Goal: Information Seeking & Learning: Learn about a topic

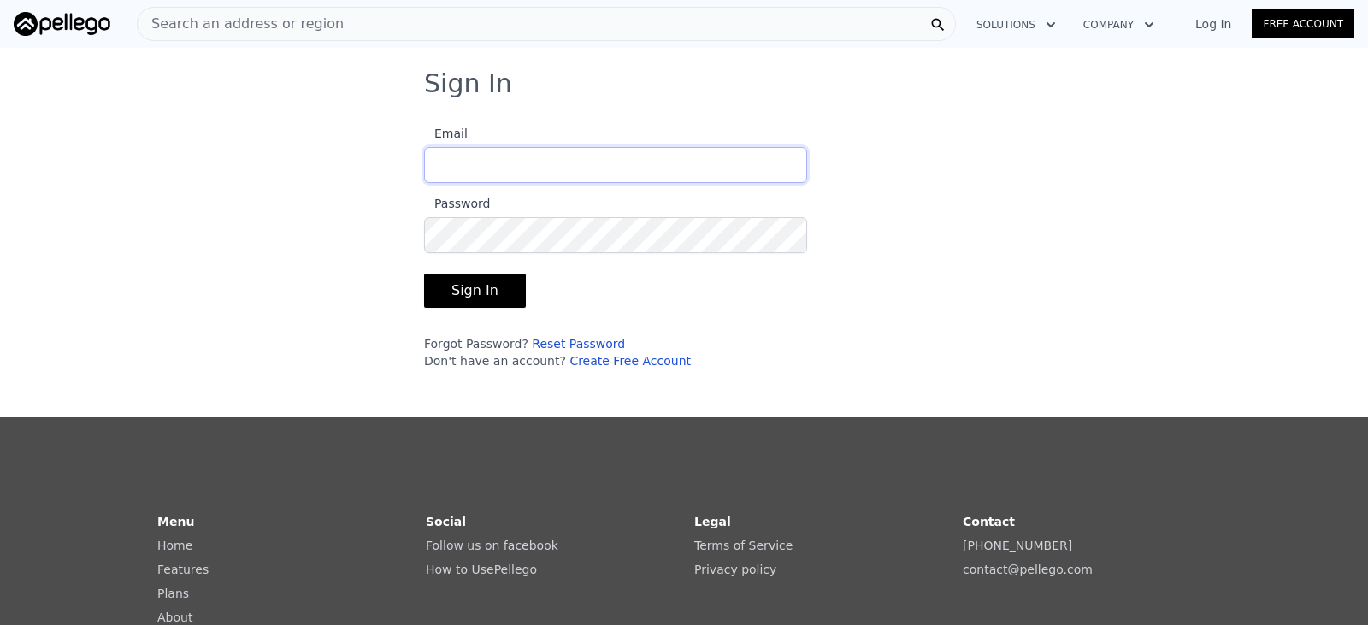
click at [492, 172] on input "Email" at bounding box center [615, 165] width 383 height 36
type input "[EMAIL_ADDRESS][DOMAIN_NAME]"
click at [481, 296] on button "Sign In" at bounding box center [475, 291] width 102 height 34
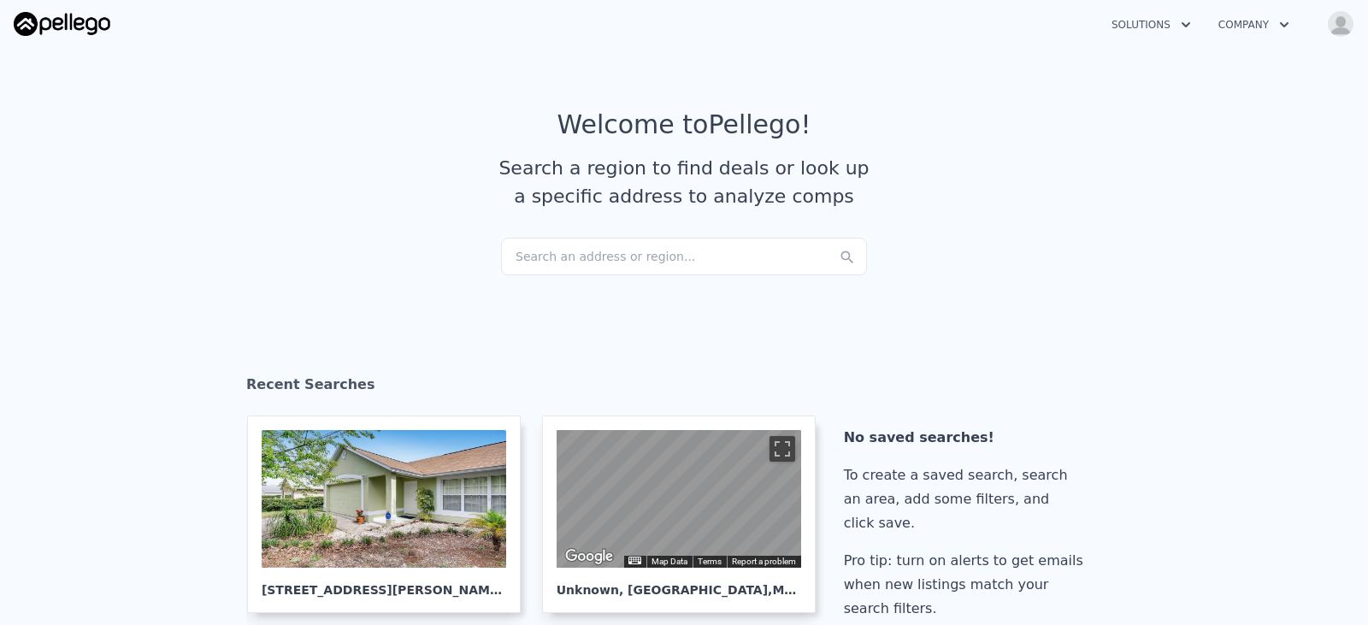
click at [654, 256] on div "Search an address or region..." at bounding box center [684, 257] width 366 height 38
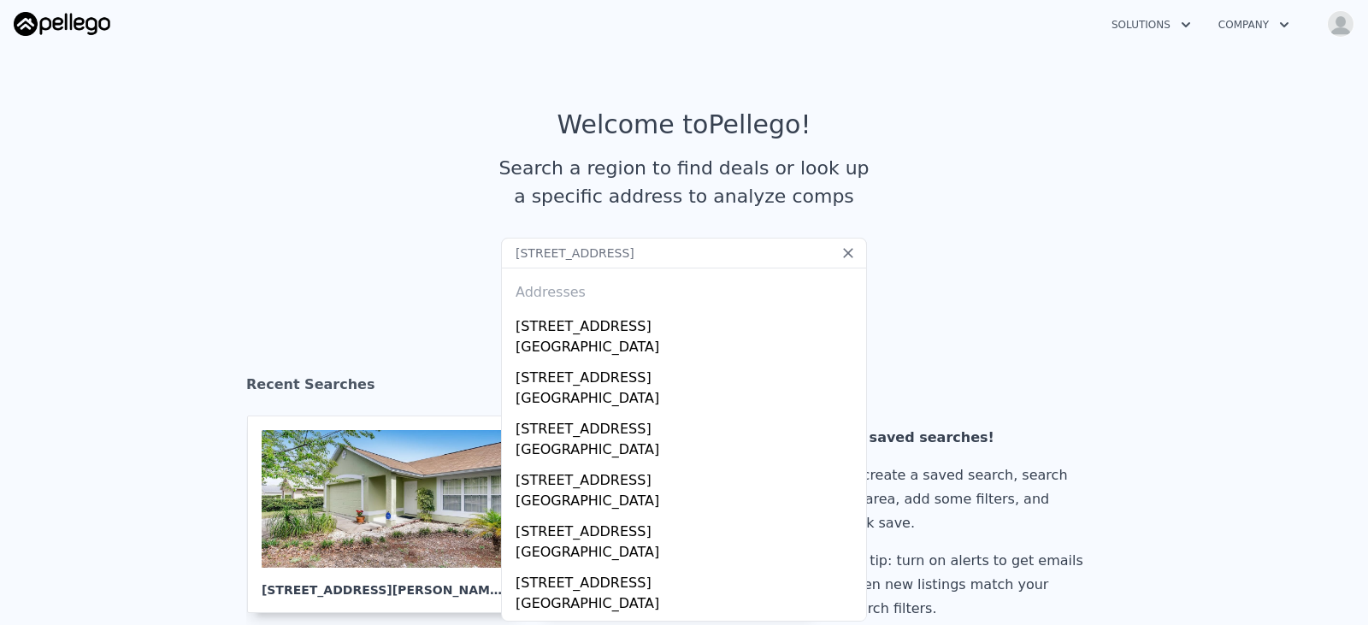
click at [532, 257] on input "[STREET_ADDRESS]" at bounding box center [684, 253] width 366 height 31
drag, startPoint x: 734, startPoint y: 262, endPoint x: 532, endPoint y: 255, distance: 201.9
click at [532, 255] on input "[STREET_ADDRESS]" at bounding box center [684, 253] width 366 height 31
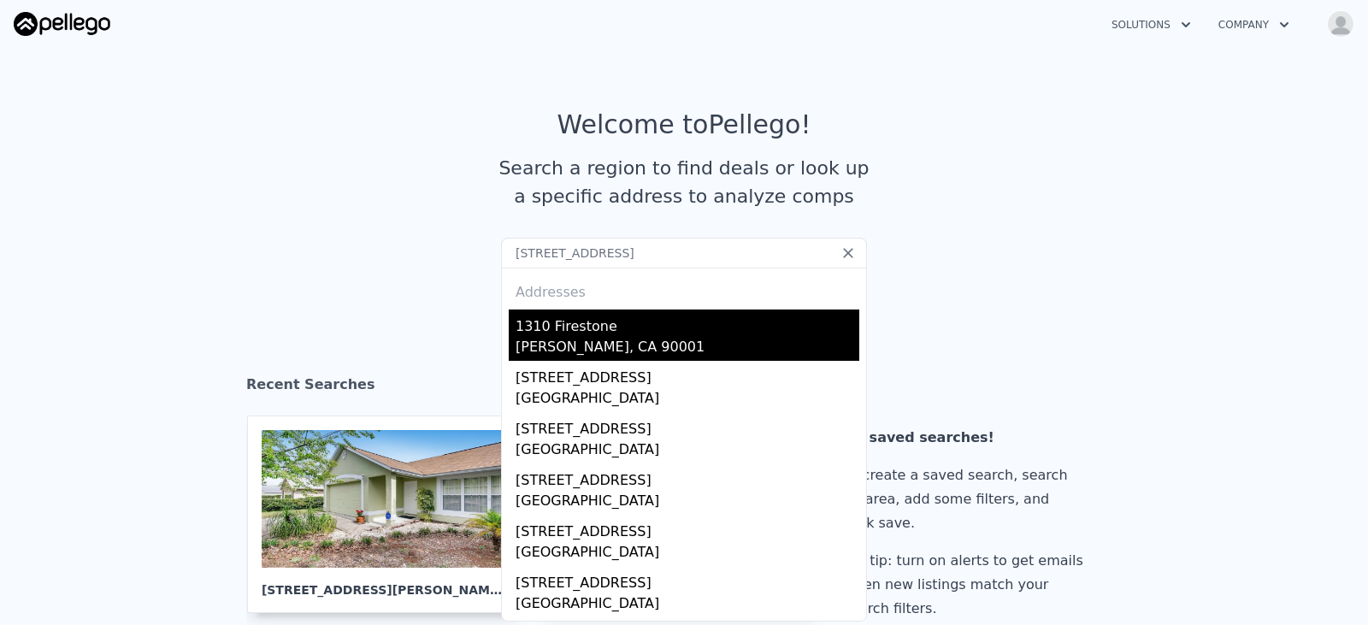
type input "[STREET_ADDRESS]"
click at [722, 327] on div "1310 Firestone" at bounding box center [688, 323] width 344 height 27
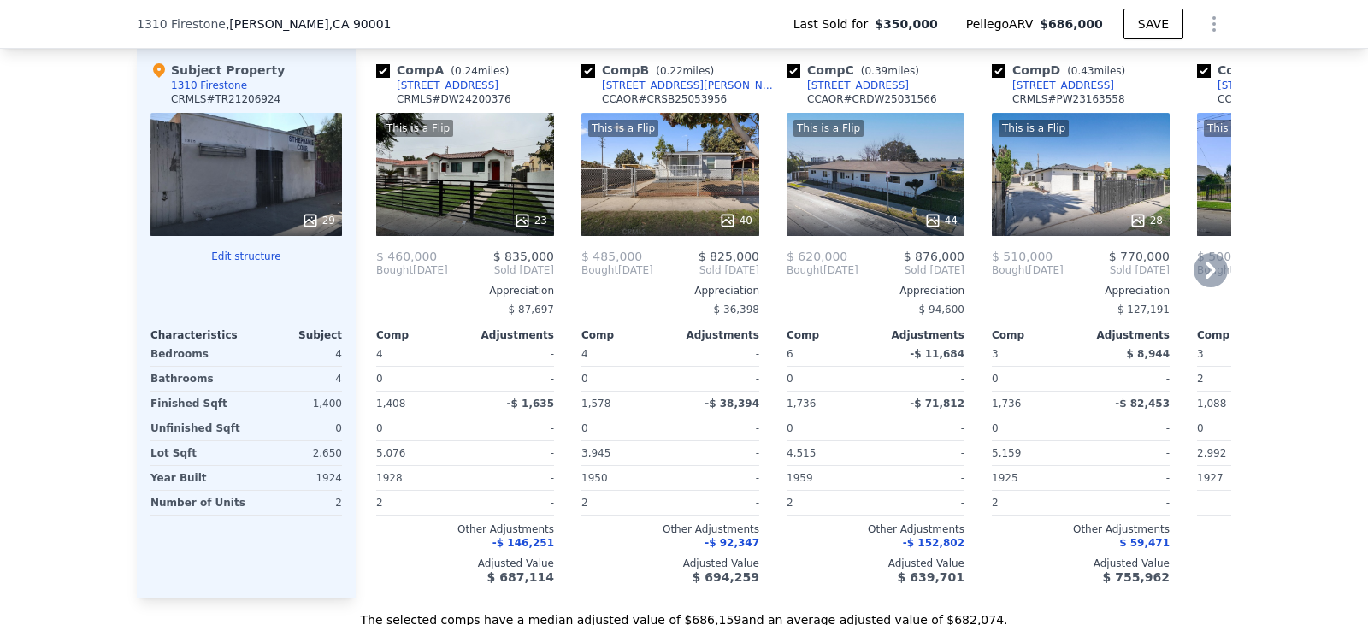
scroll to position [1790, 0]
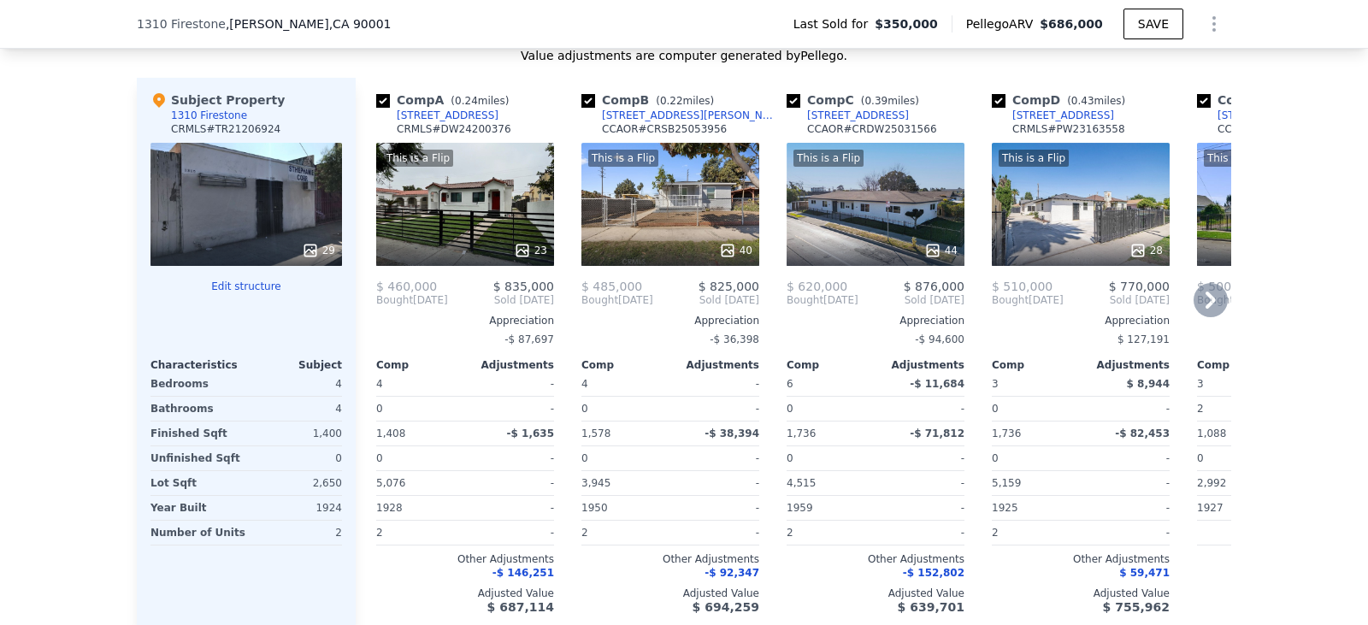
click at [478, 283] on div "$ 835,000" at bounding box center [509, 287] width 89 height 14
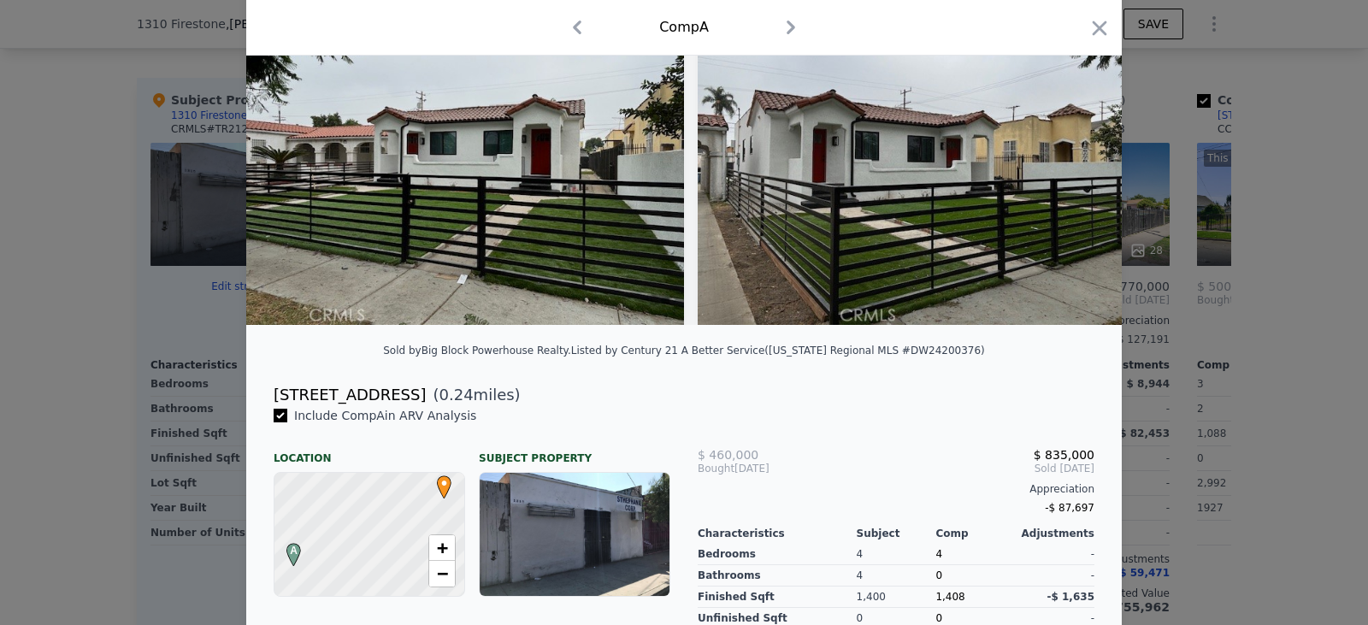
scroll to position [86, 0]
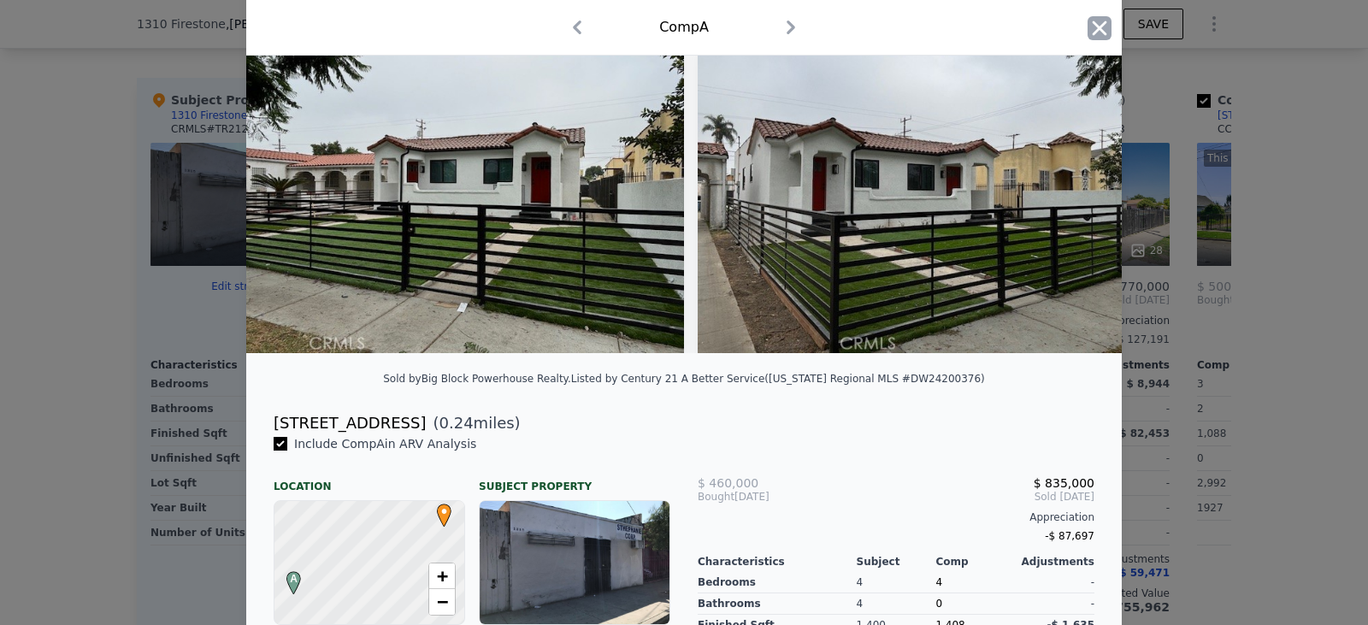
click at [1089, 38] on icon "button" at bounding box center [1100, 28] width 24 height 24
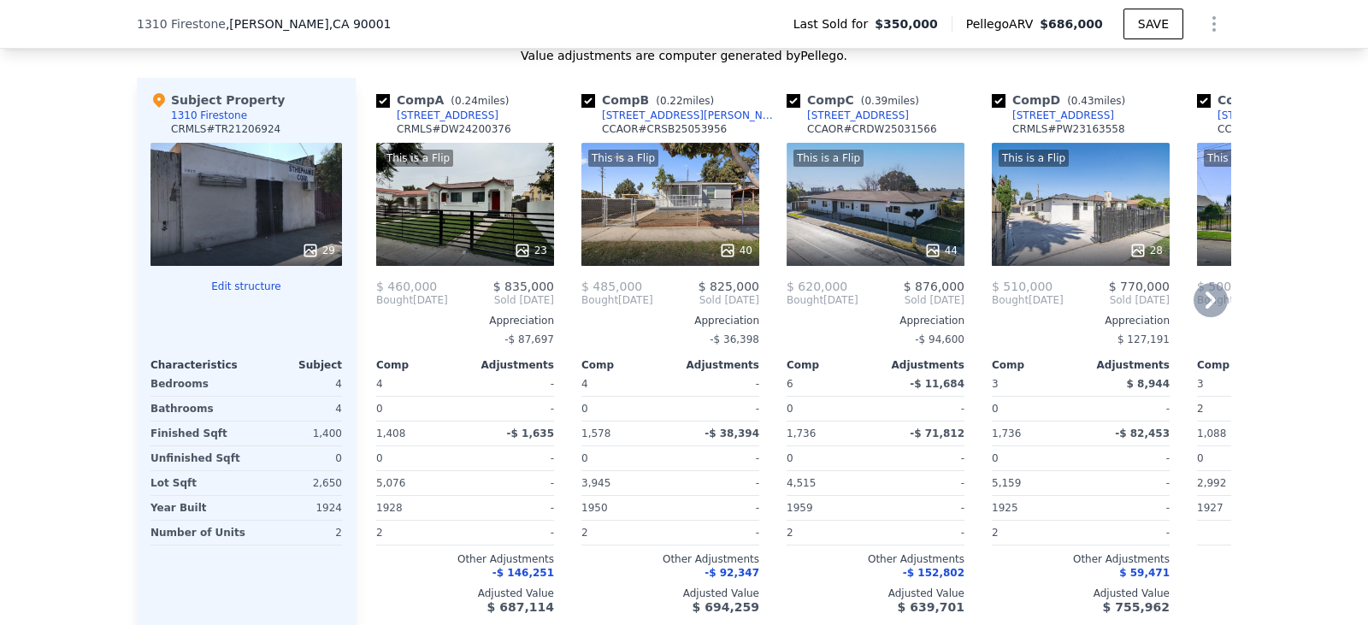
click at [654, 390] on div "4" at bounding box center [624, 384] width 86 height 24
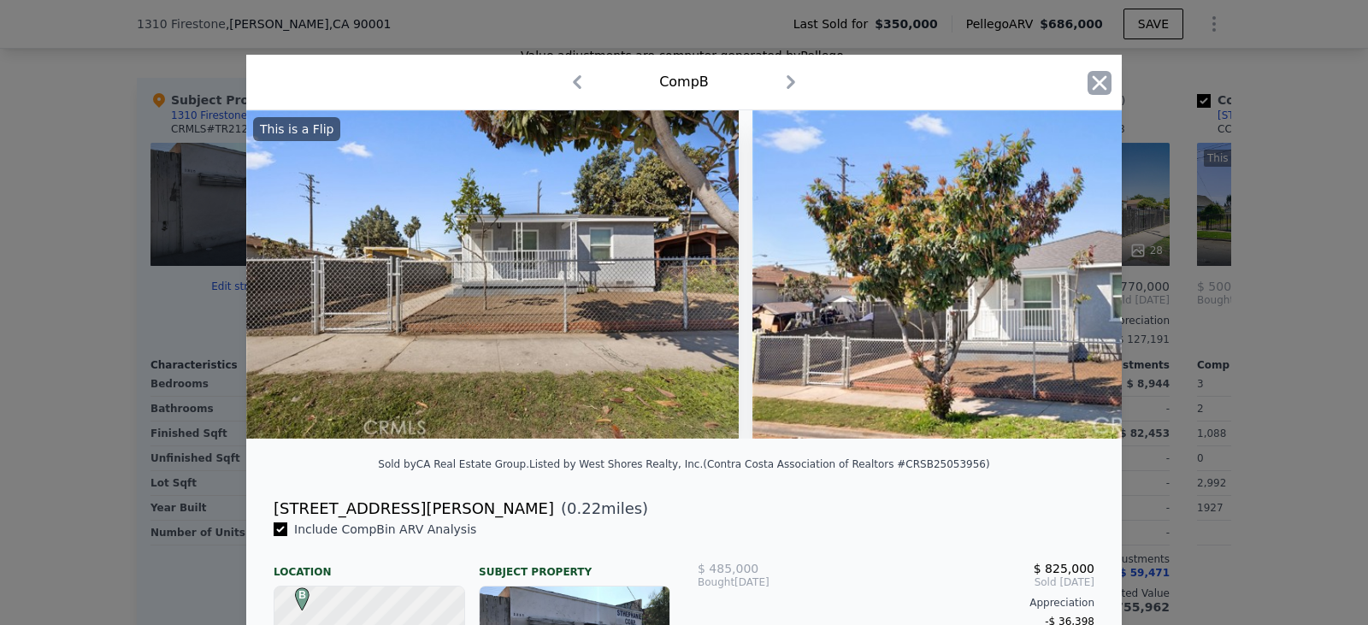
click at [1092, 78] on icon "button" at bounding box center [1100, 83] width 24 height 24
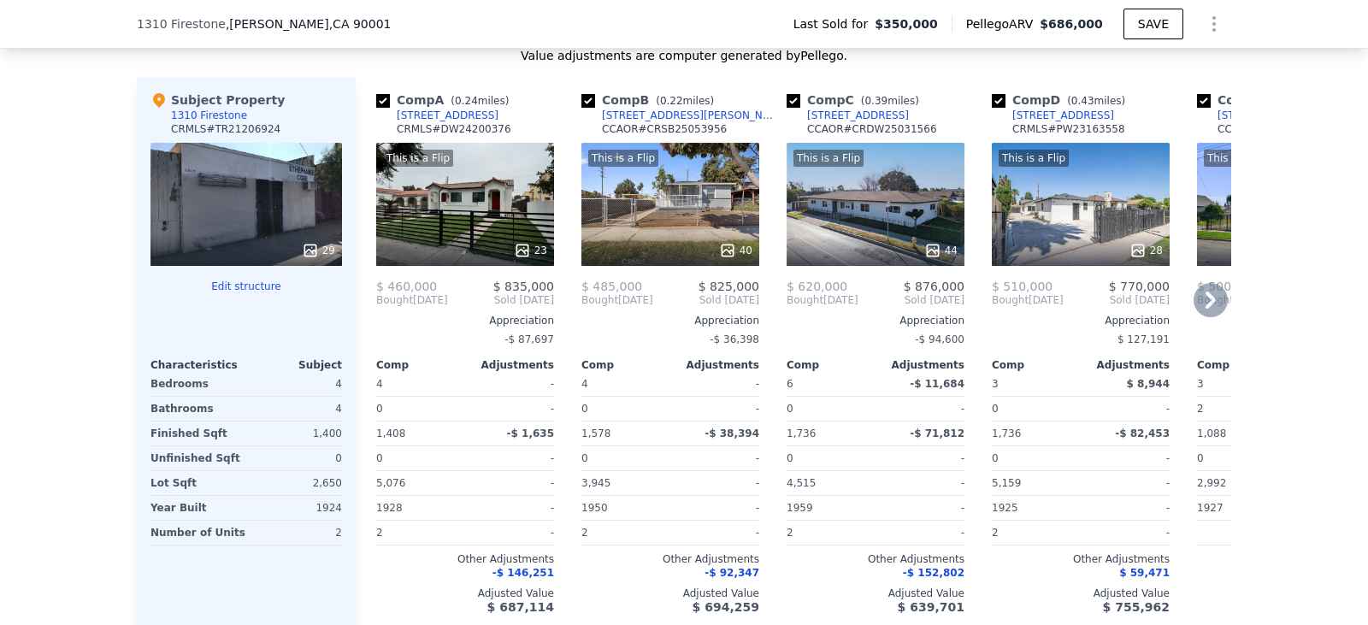
click at [1206, 298] on icon at bounding box center [1211, 300] width 10 height 17
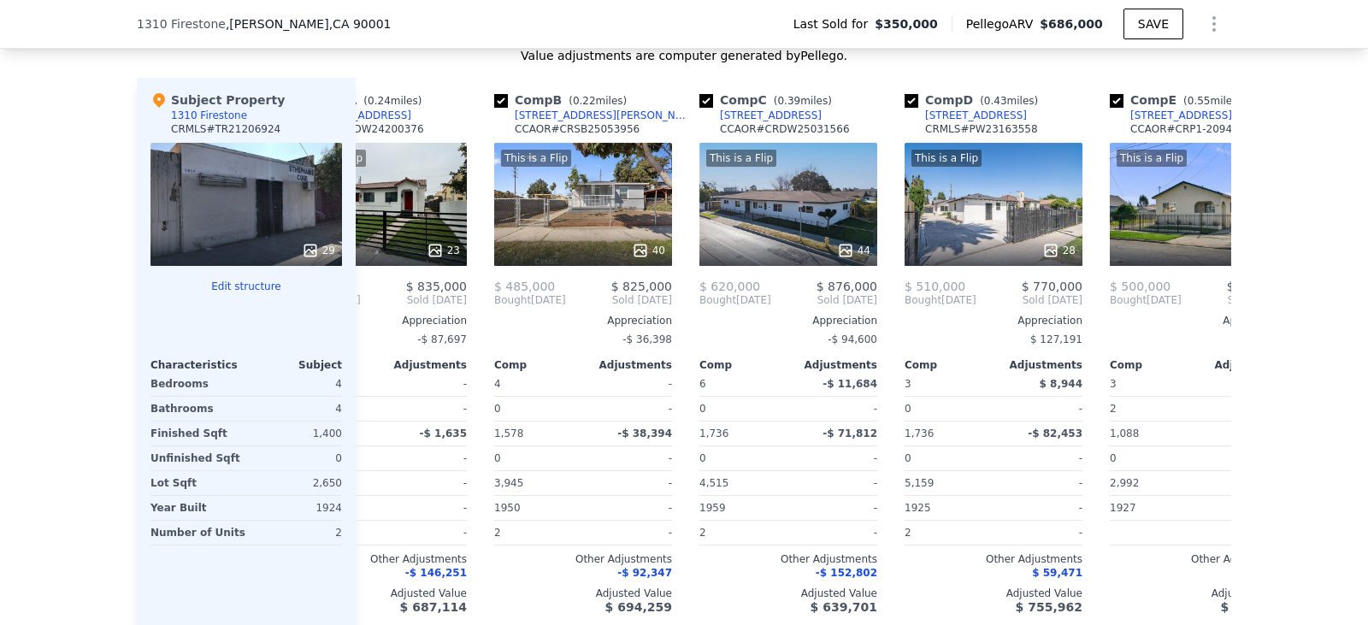
scroll to position [0, 410]
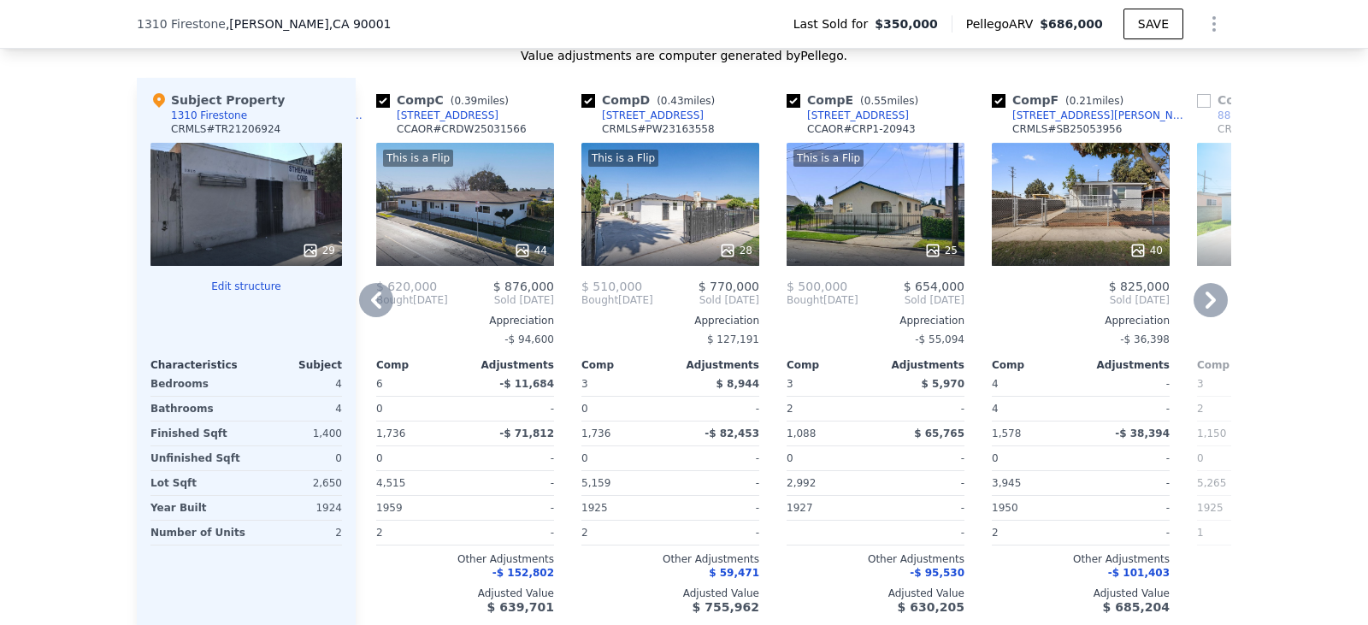
click at [366, 299] on icon at bounding box center [376, 300] width 34 height 34
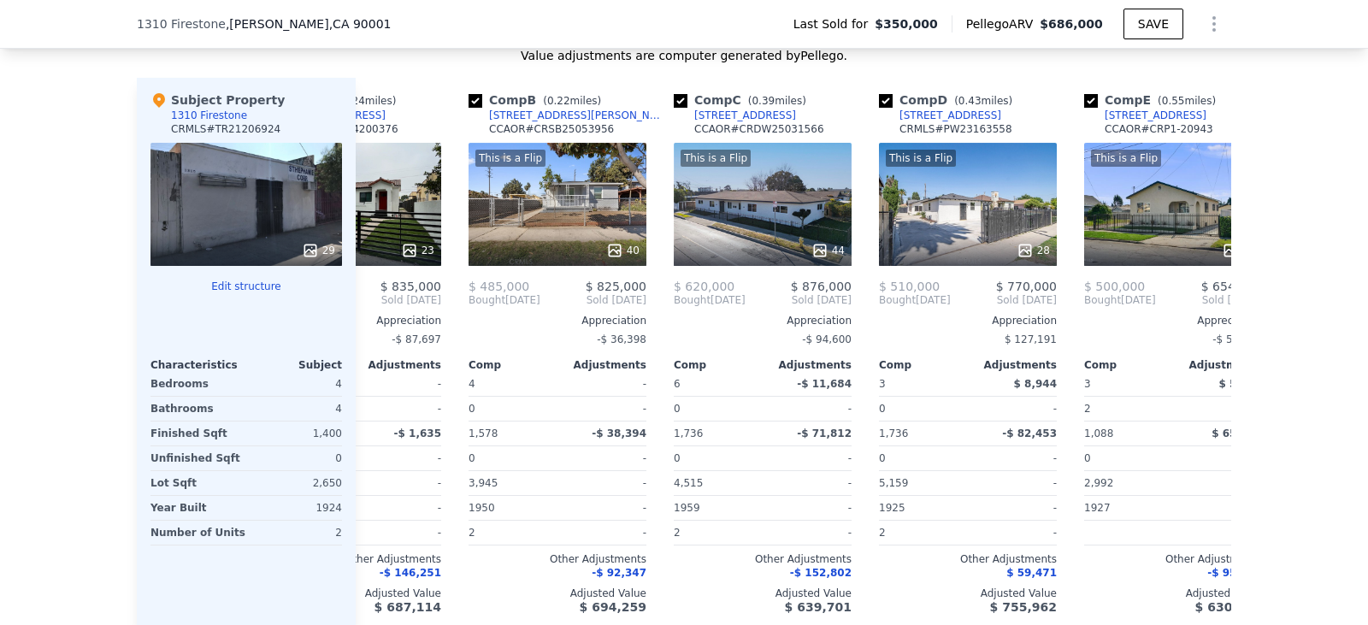
scroll to position [0, 0]
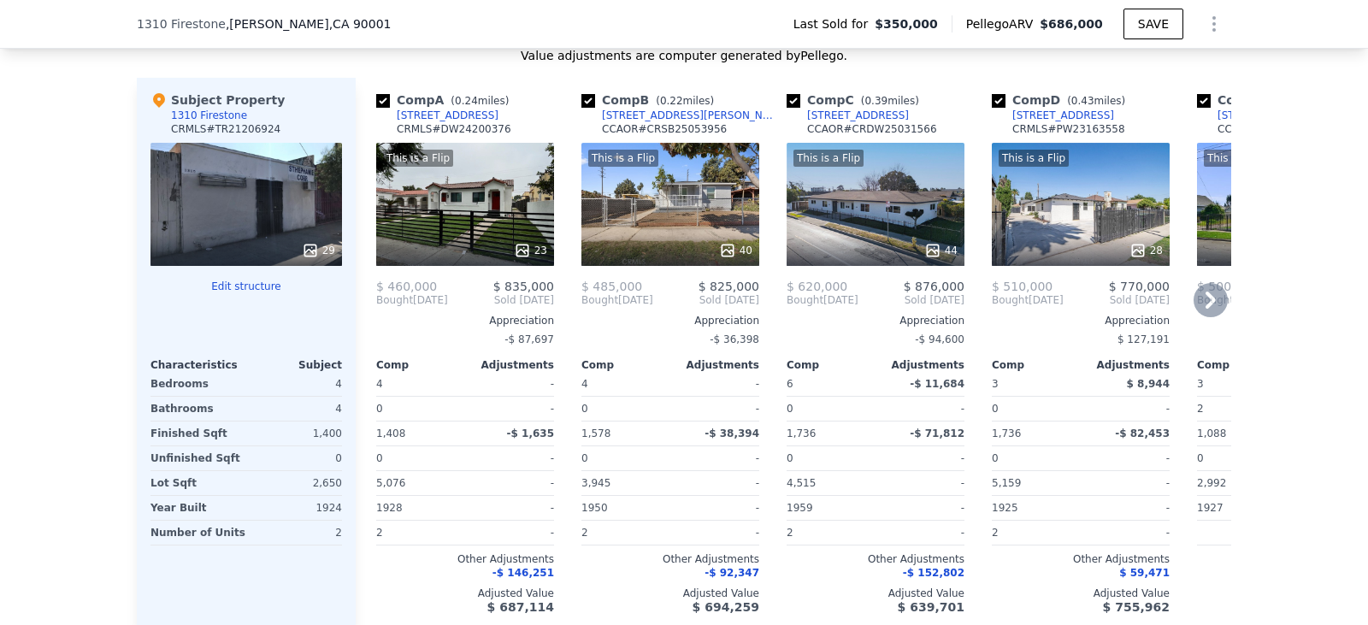
click at [1206, 307] on icon at bounding box center [1211, 300] width 10 height 17
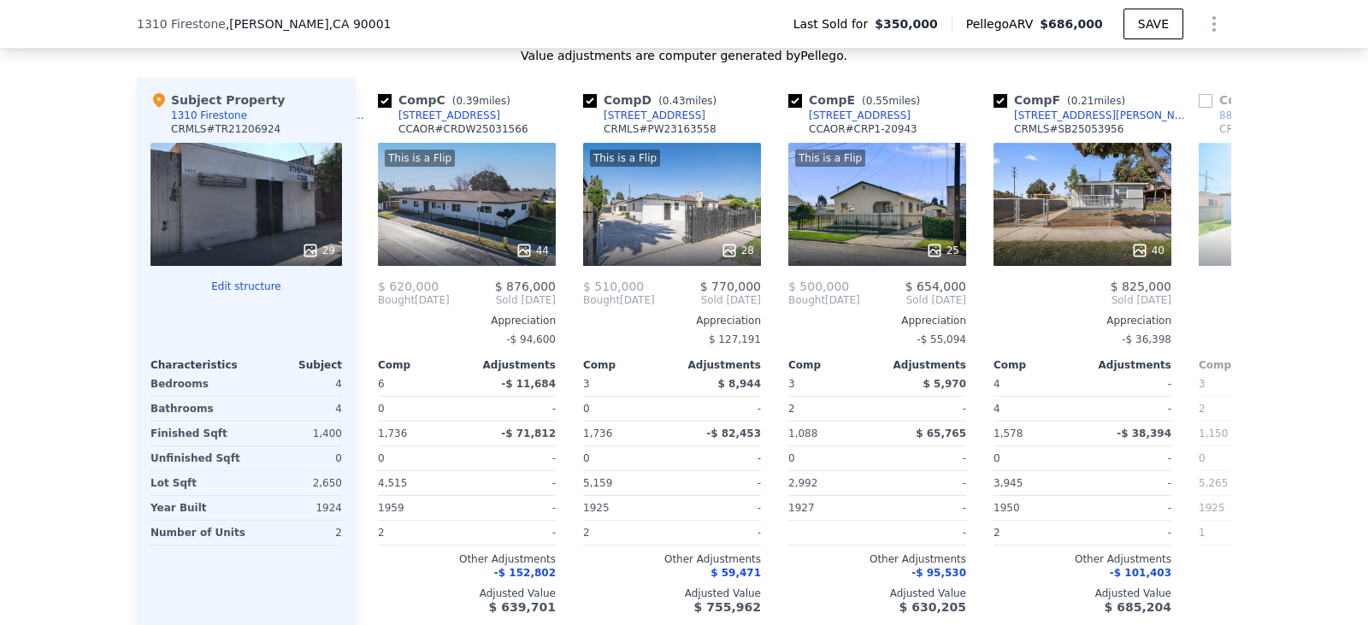
scroll to position [0, 410]
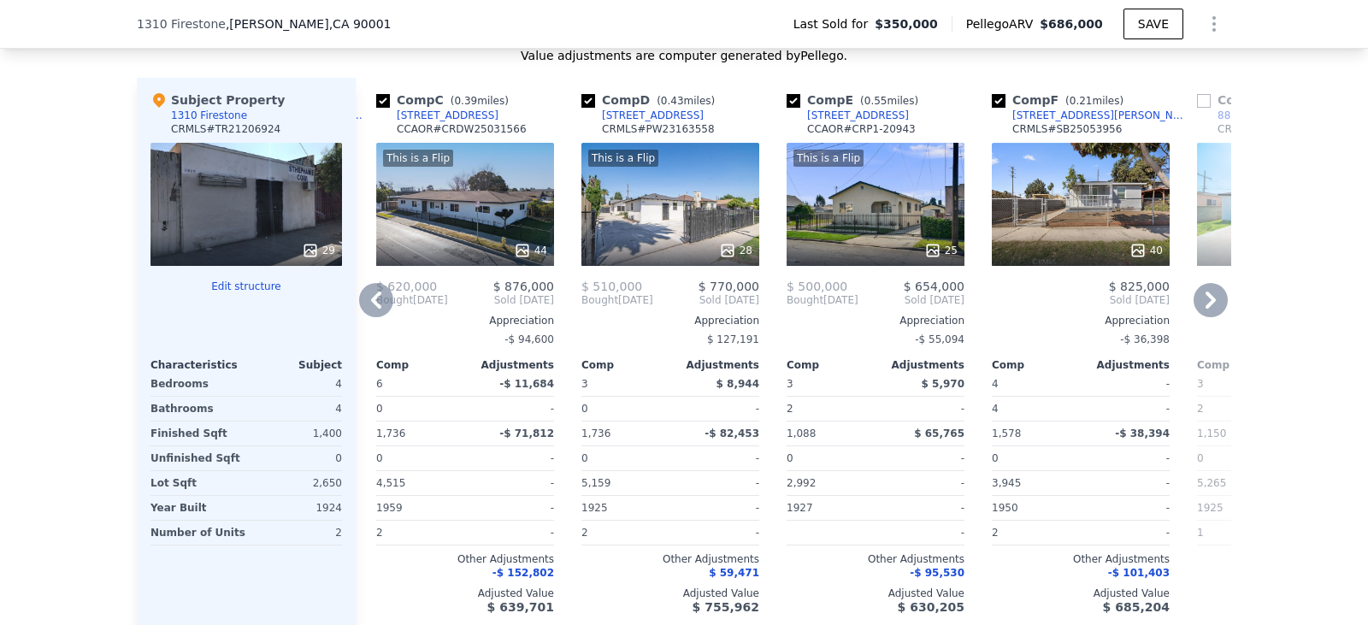
click at [1206, 307] on icon at bounding box center [1211, 300] width 10 height 17
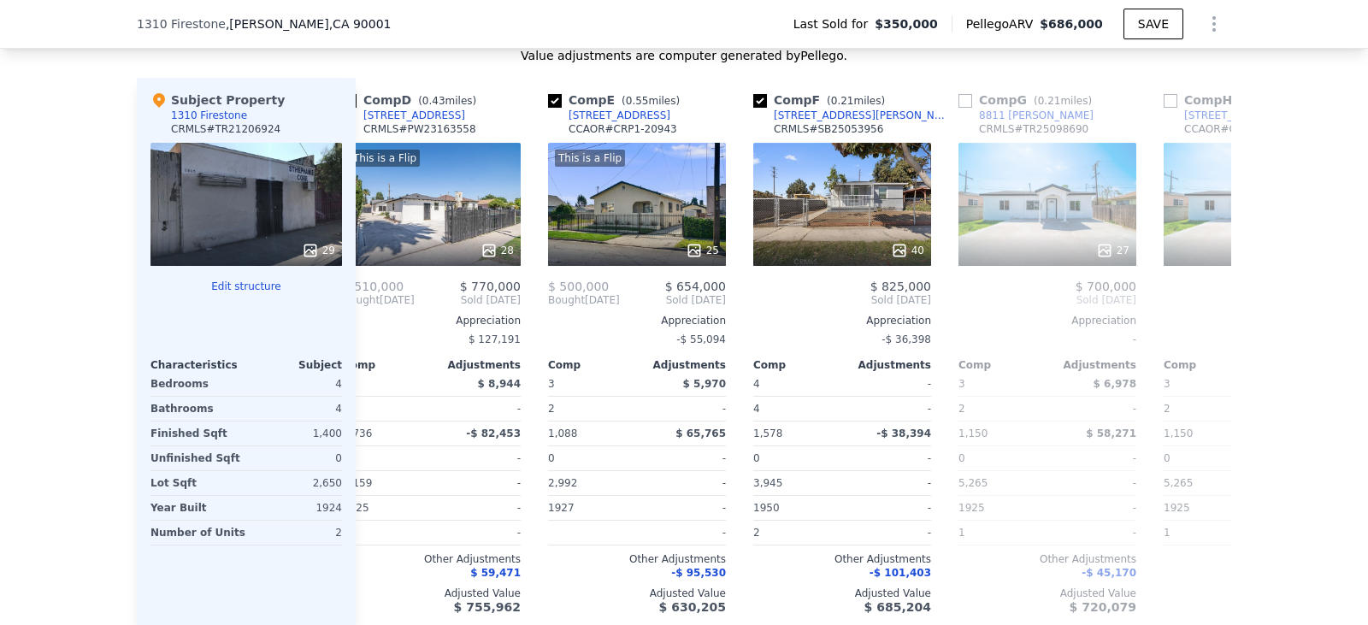
scroll to position [0, 821]
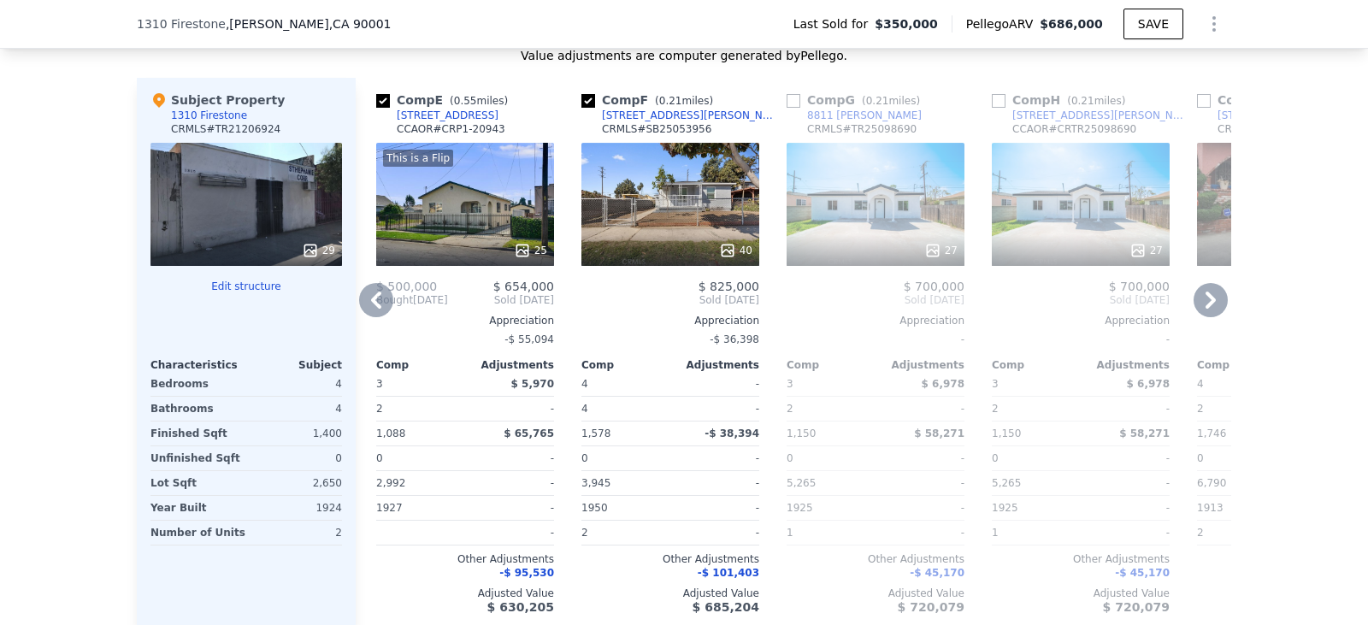
click at [1206, 307] on icon at bounding box center [1211, 300] width 10 height 17
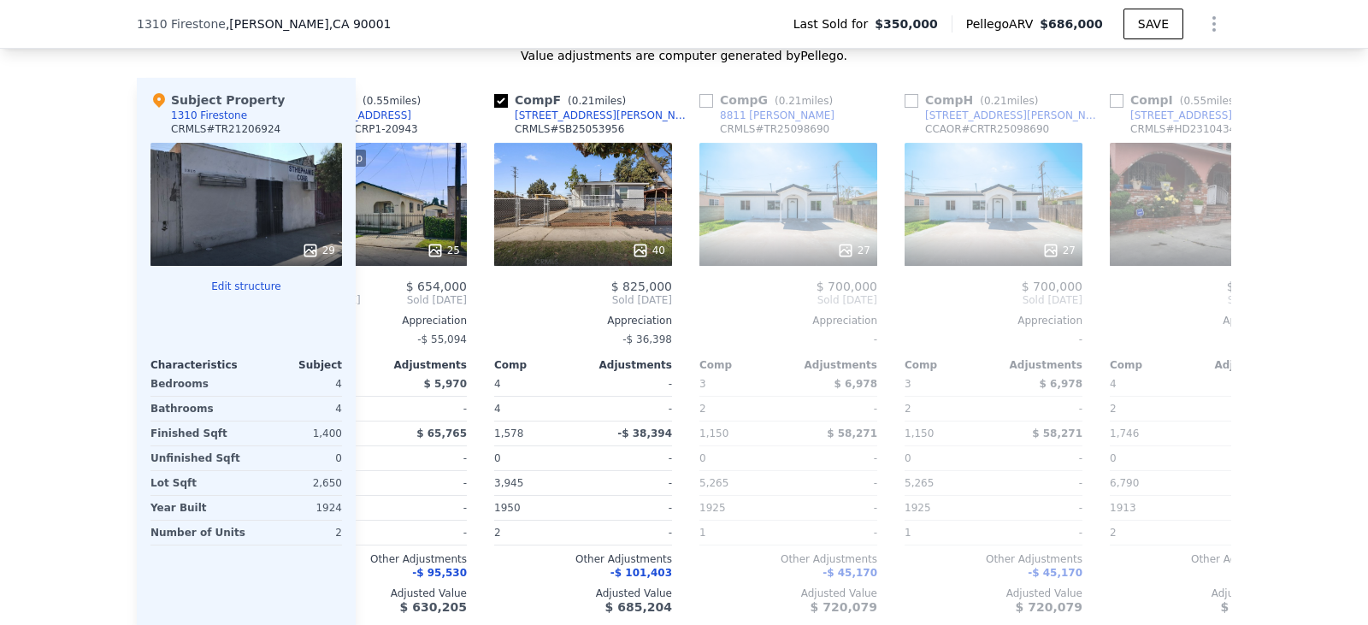
scroll to position [0, 1231]
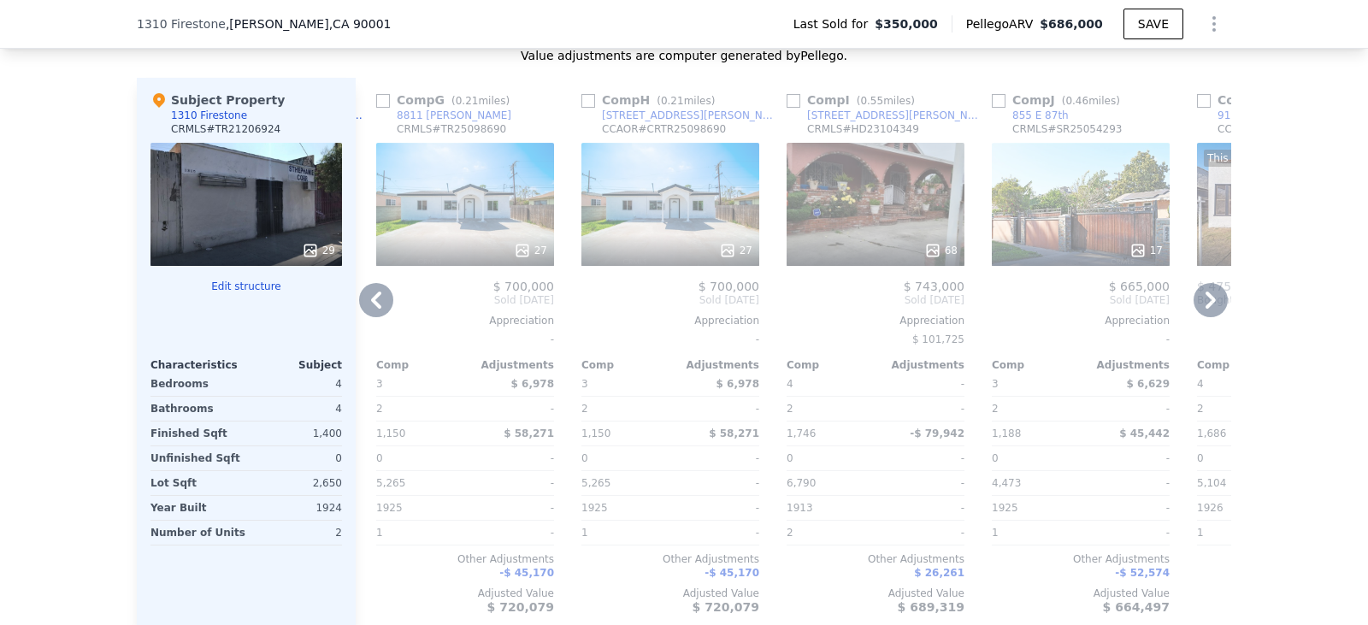
click at [1211, 304] on icon at bounding box center [1211, 300] width 34 height 34
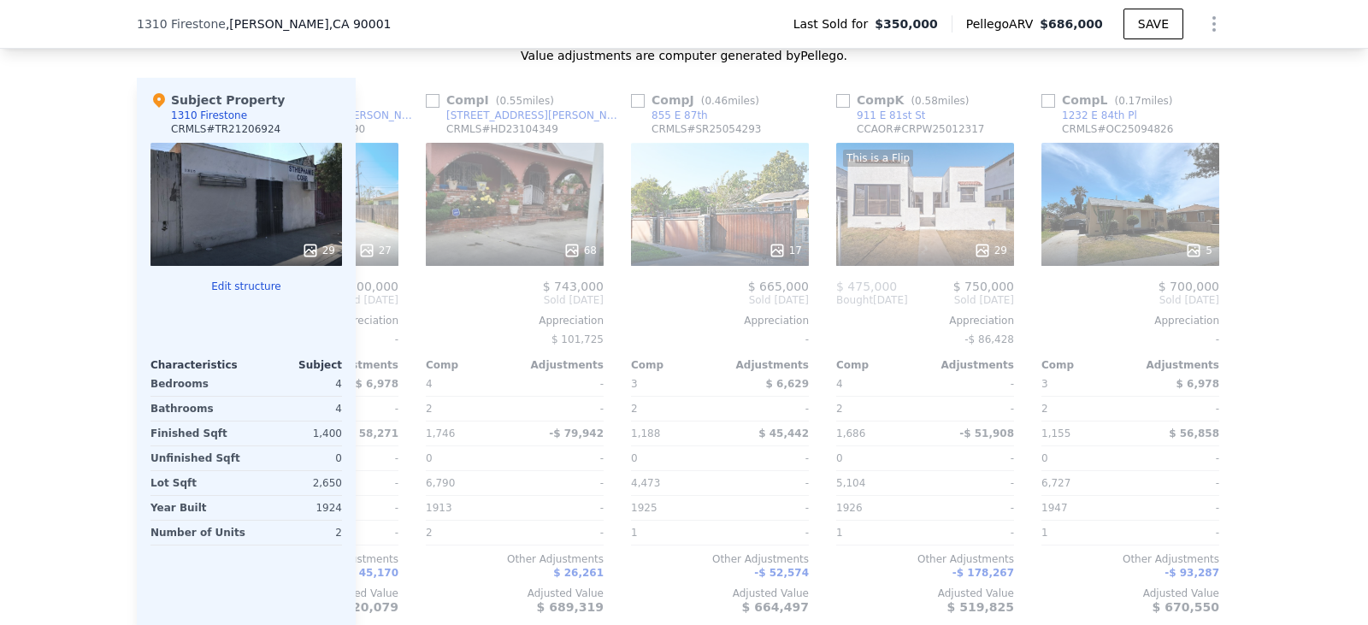
scroll to position [0, 1628]
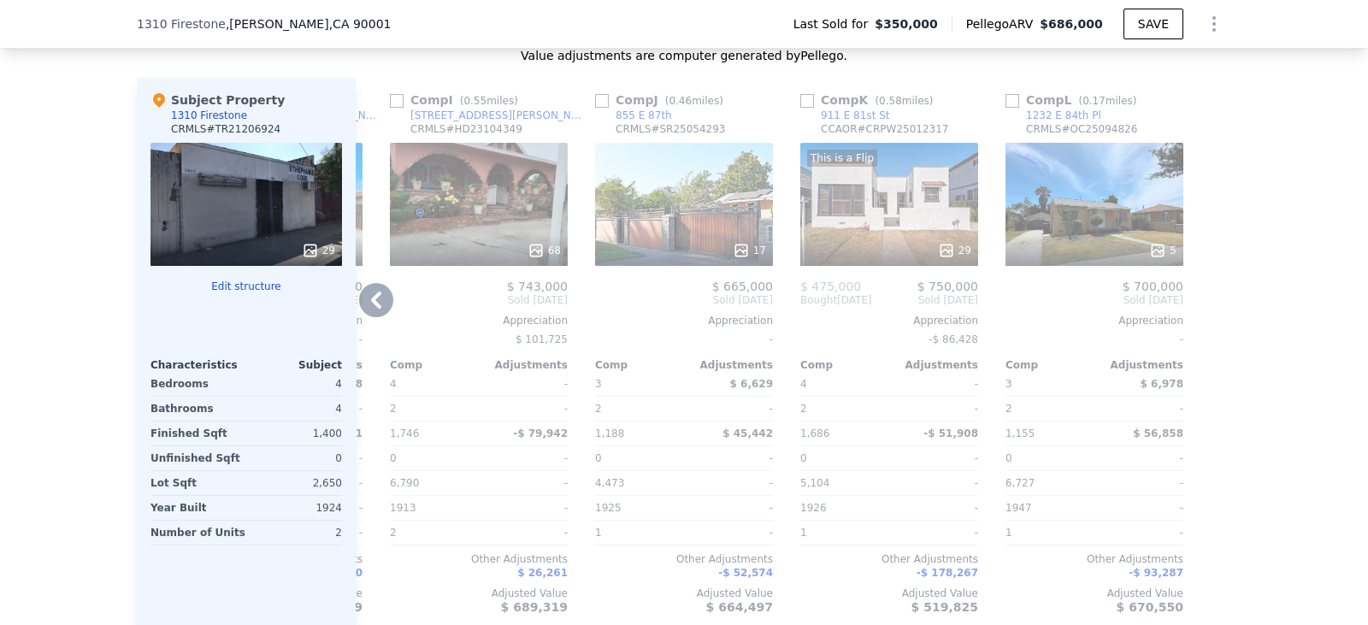
click at [375, 305] on icon at bounding box center [376, 300] width 34 height 34
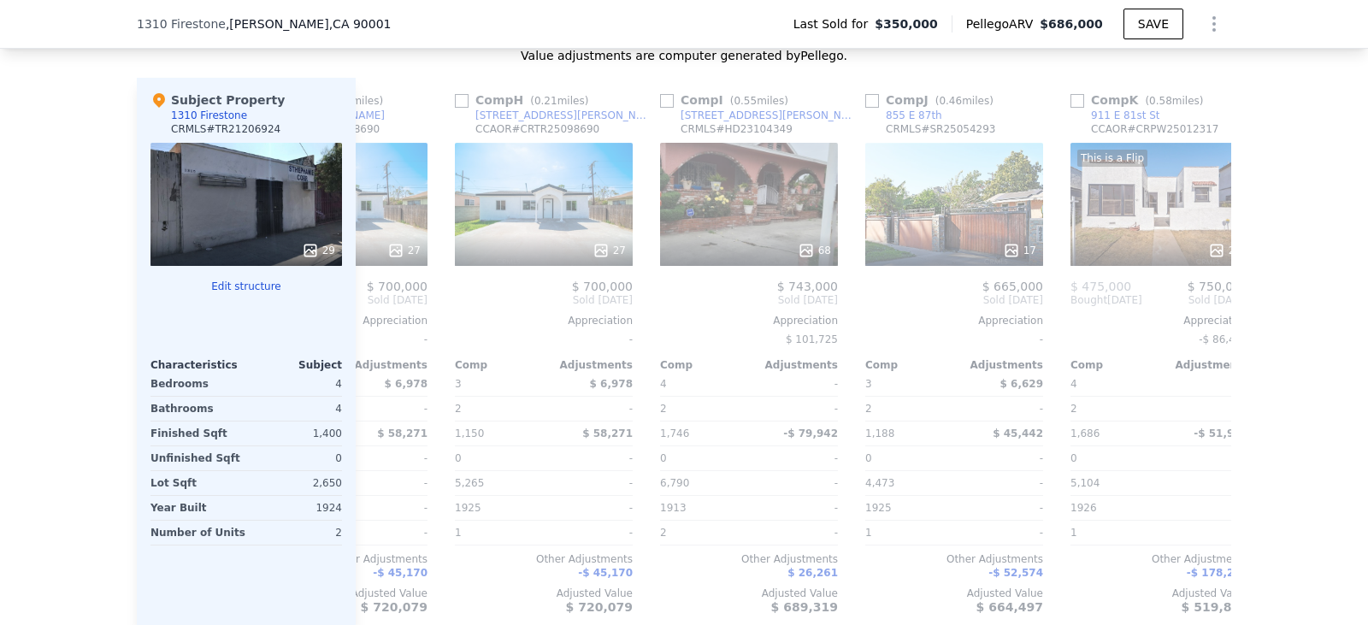
scroll to position [0, 1218]
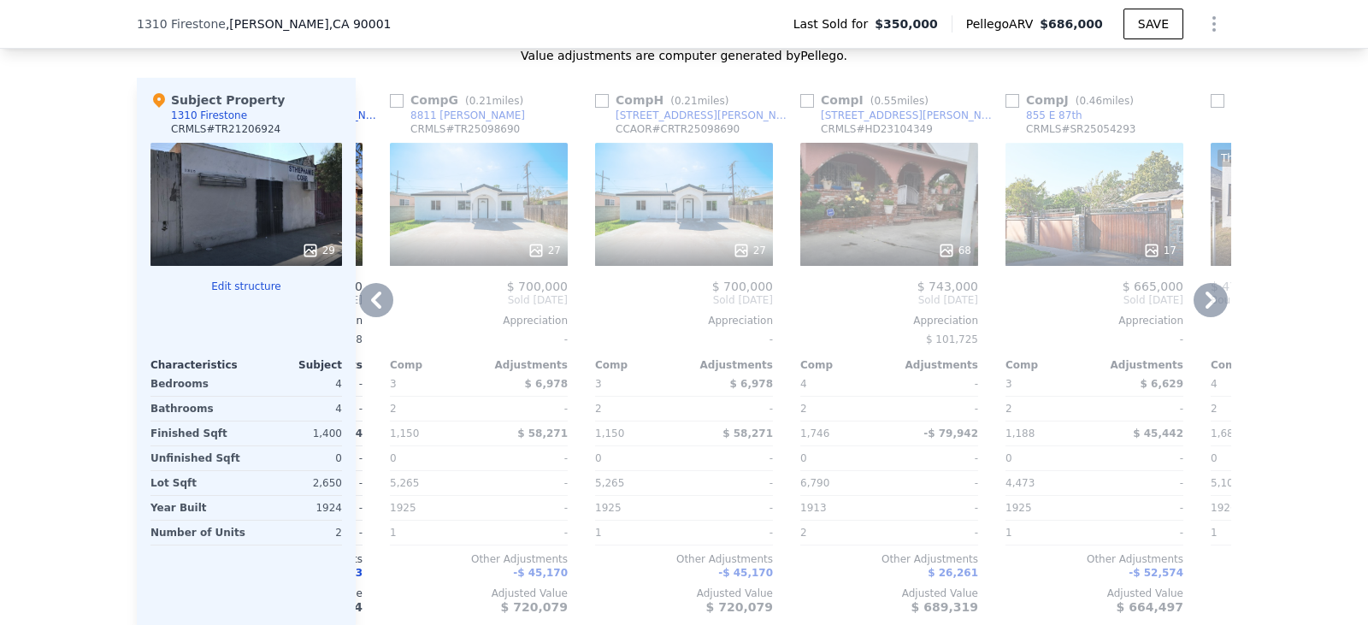
click at [365, 312] on icon at bounding box center [376, 300] width 34 height 34
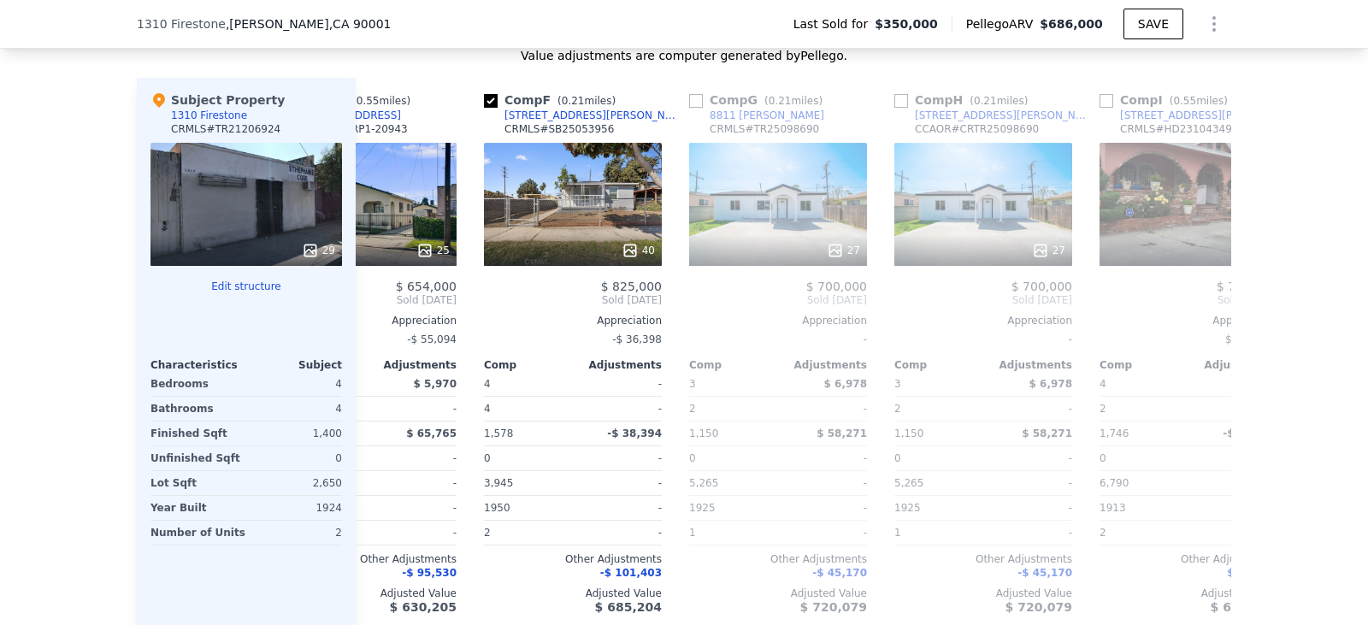
scroll to position [0, 807]
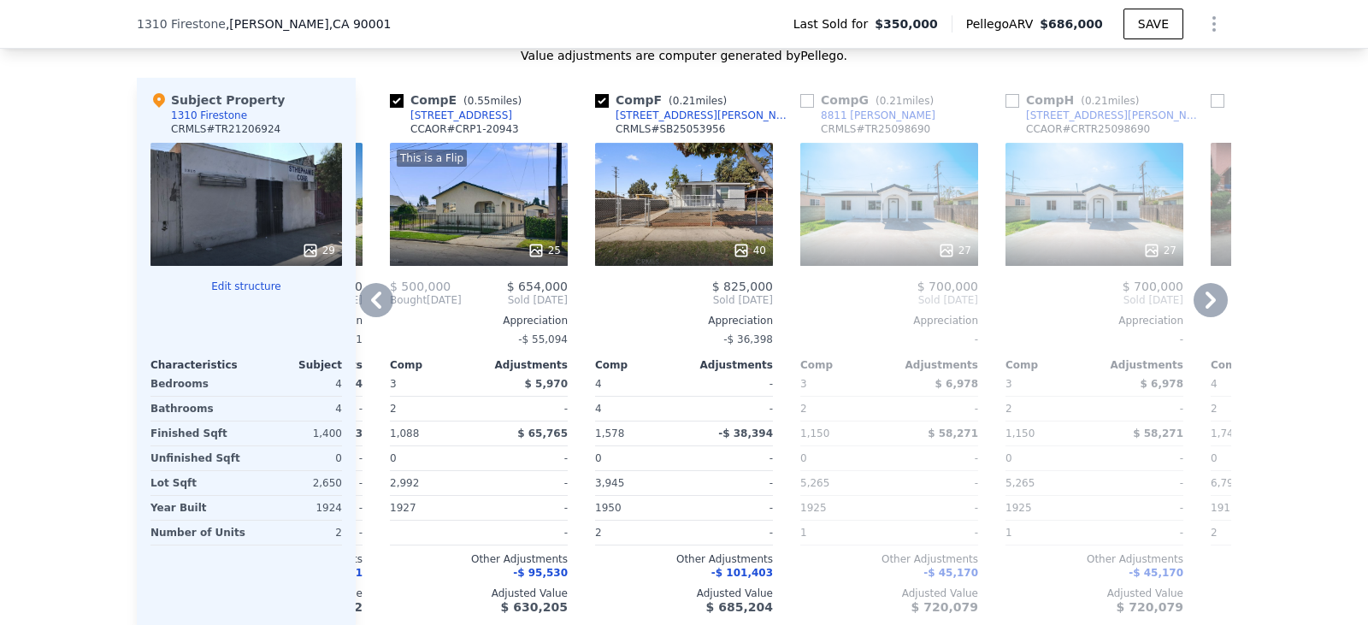
click at [375, 297] on icon at bounding box center [376, 300] width 34 height 34
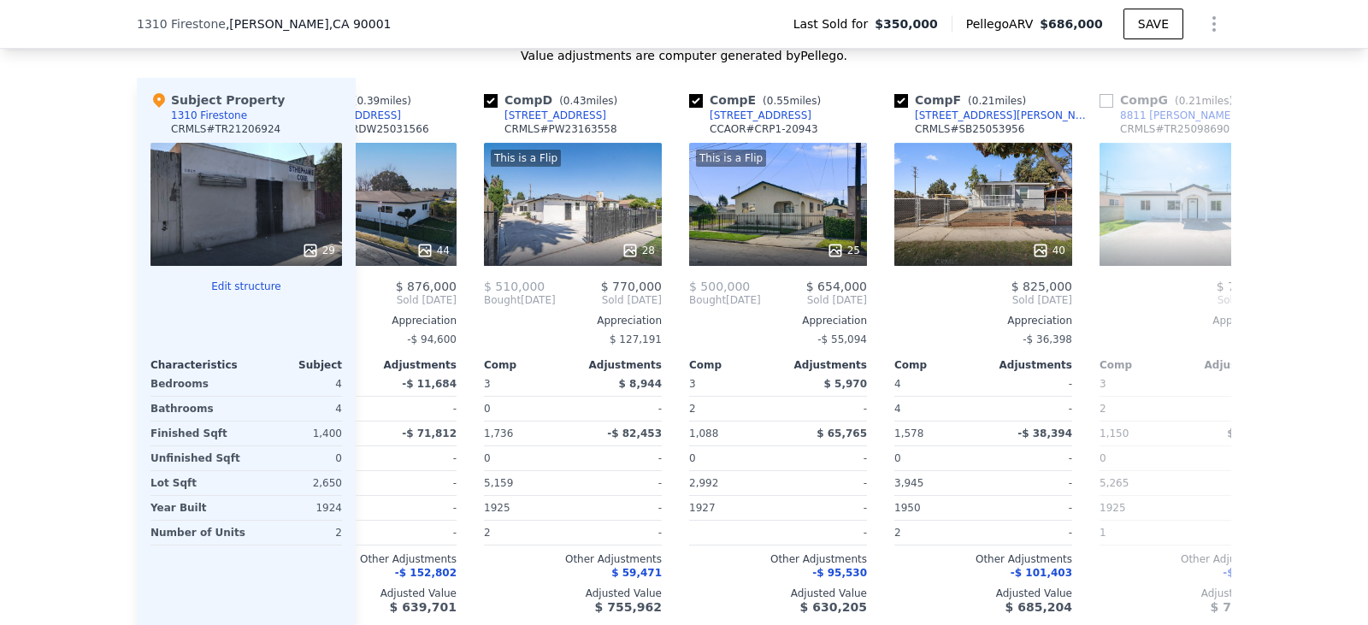
scroll to position [0, 397]
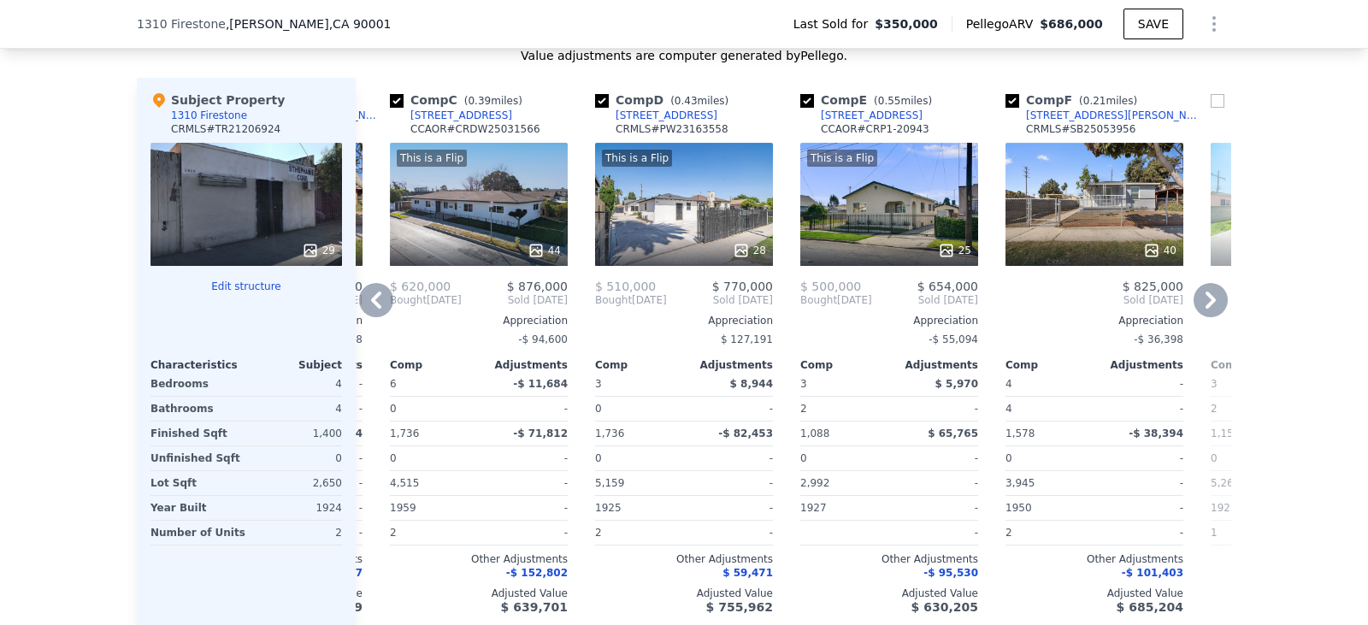
click at [699, 350] on div "$ 127,191" at bounding box center [684, 339] width 178 height 24
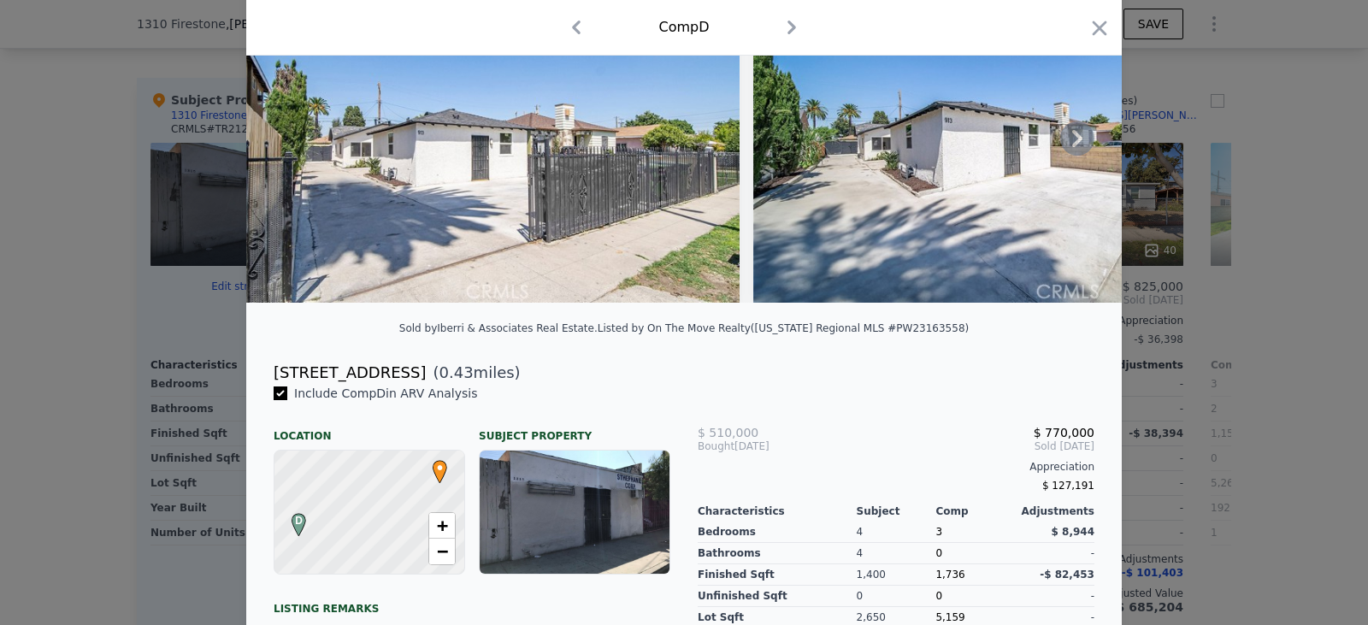
scroll to position [119, 0]
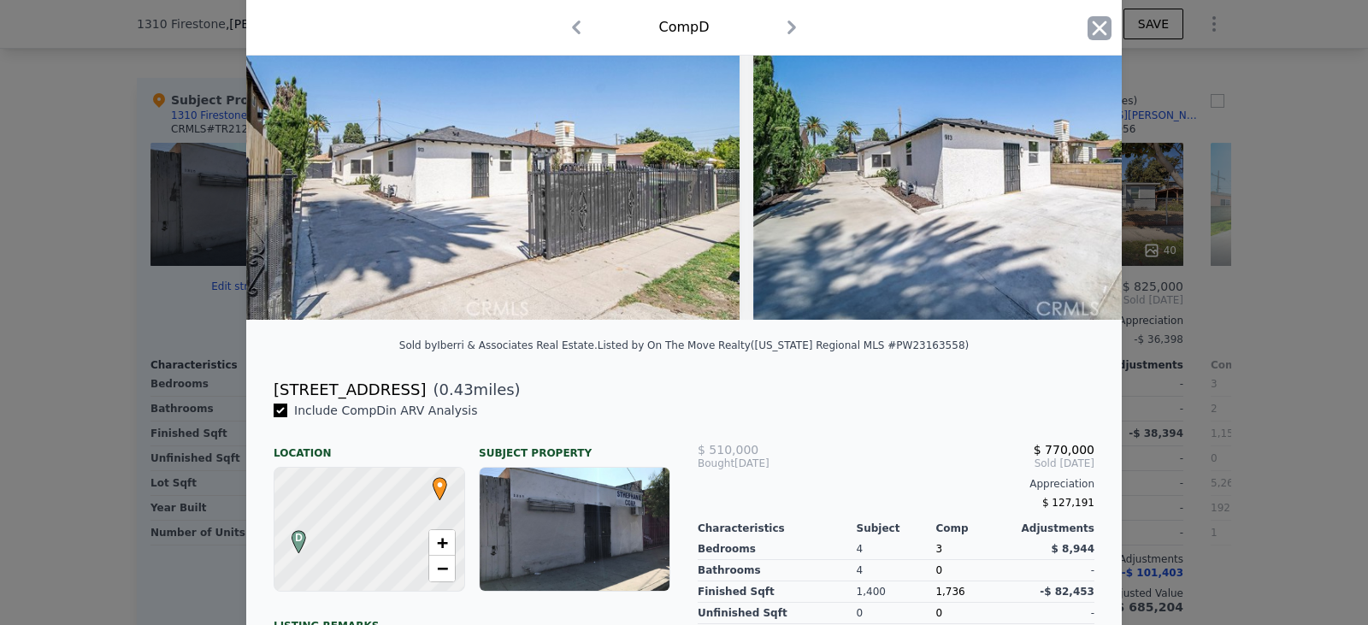
click at [1094, 31] on icon "button" at bounding box center [1100, 28] width 15 height 15
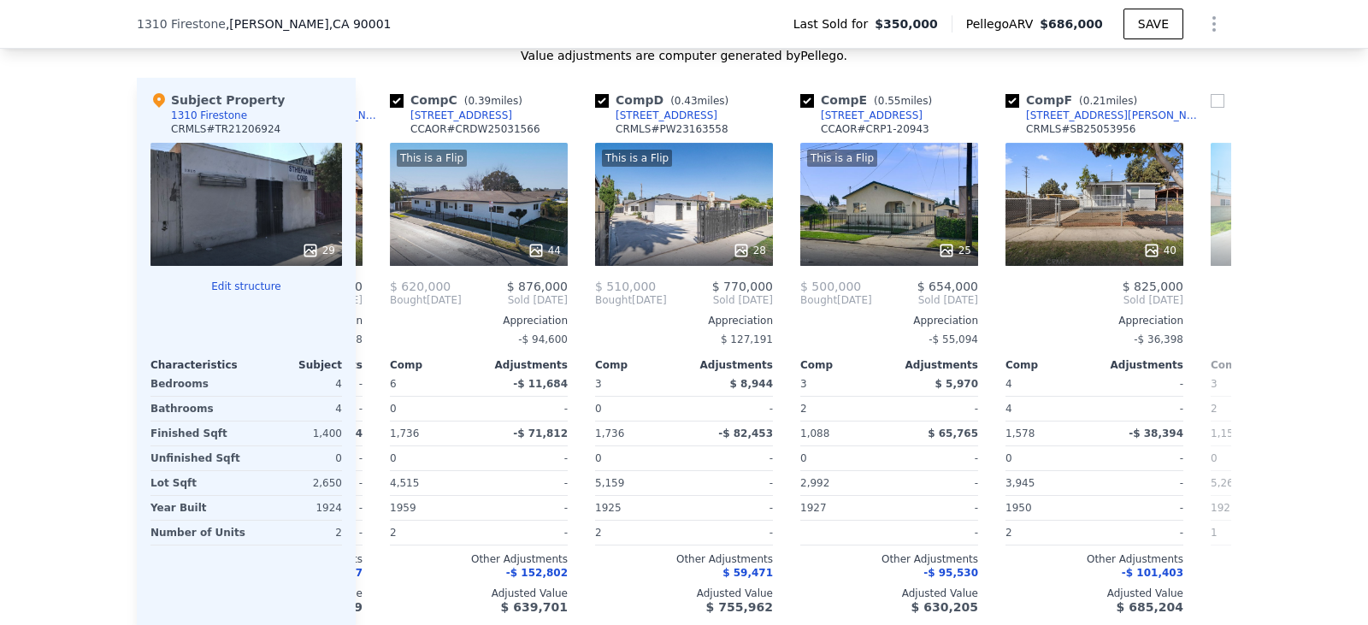
click at [348, 308] on div "Subject Property 1310 Firestone CRMLS # TR21206924 29 Edit structure Characteri…" at bounding box center [246, 353] width 219 height 550
click at [378, 307] on icon at bounding box center [376, 300] width 34 height 34
